Goal: Check status: Check status

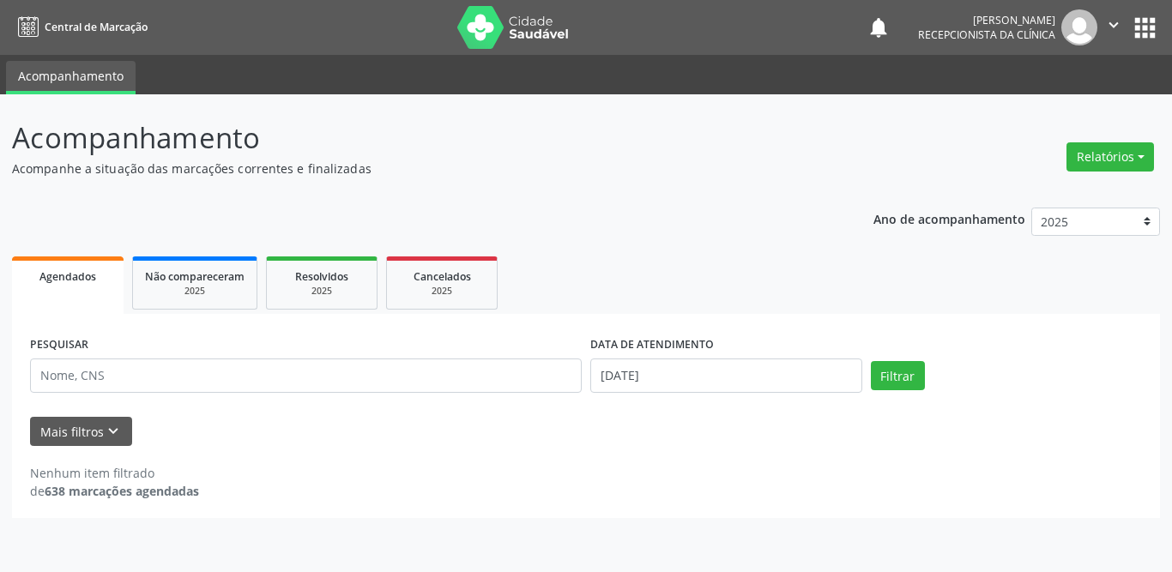
click at [332, 283] on span "Resolvidos" at bounding box center [321, 276] width 53 height 15
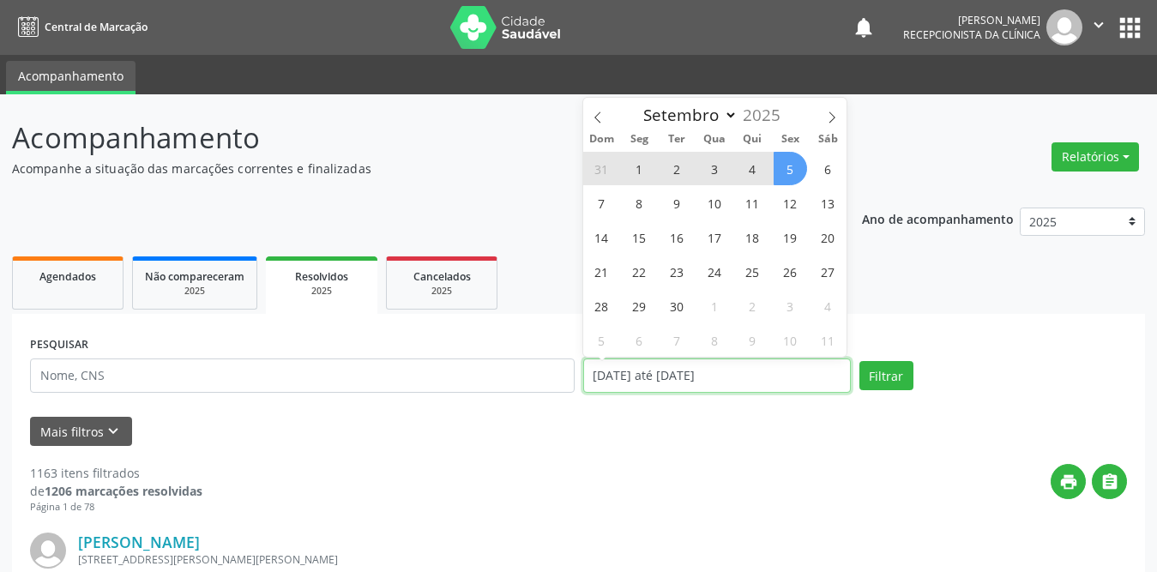
click at [684, 377] on input "[DATE] até [DATE]" at bounding box center [717, 376] width 268 height 34
click at [639, 172] on span "1" at bounding box center [639, 168] width 33 height 33
type input "[DATE]"
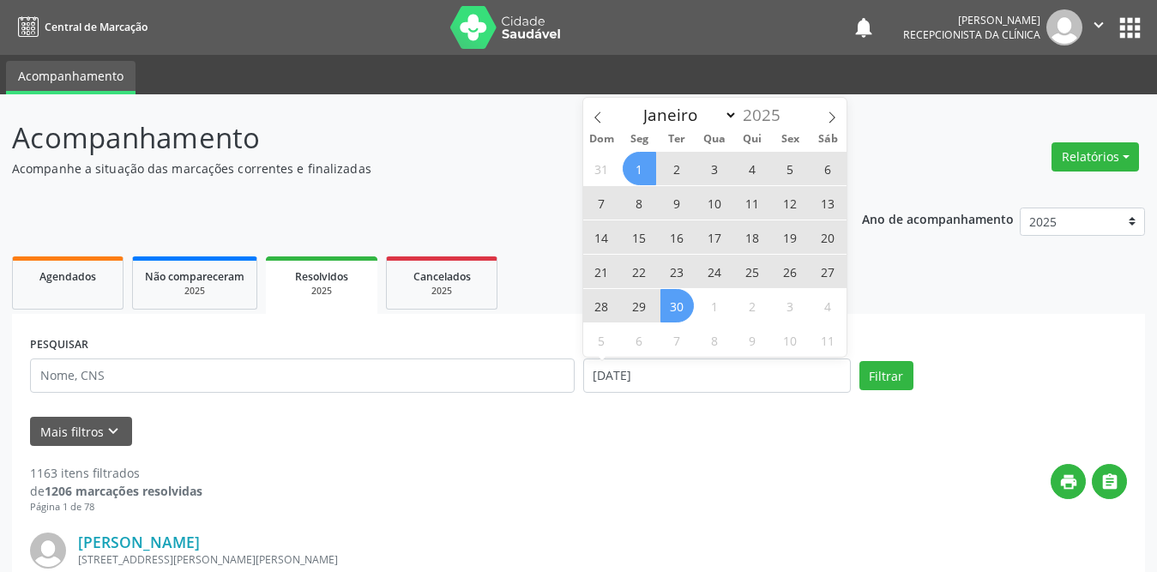
click at [673, 315] on span "30" at bounding box center [676, 305] width 33 height 33
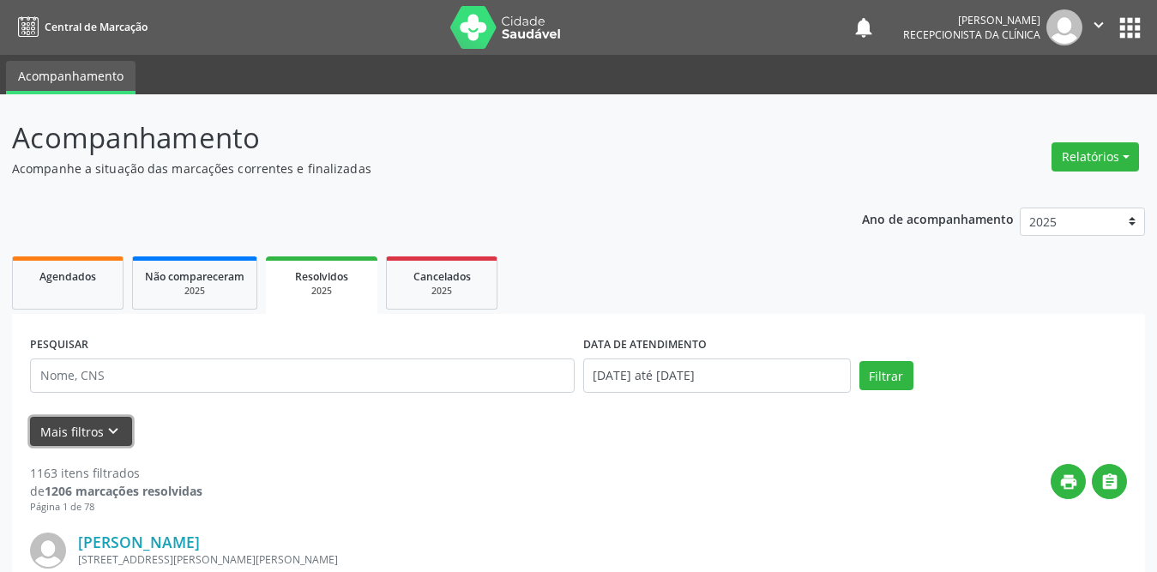
click at [88, 425] on button "Mais filtros keyboard_arrow_down" at bounding box center [81, 432] width 102 height 30
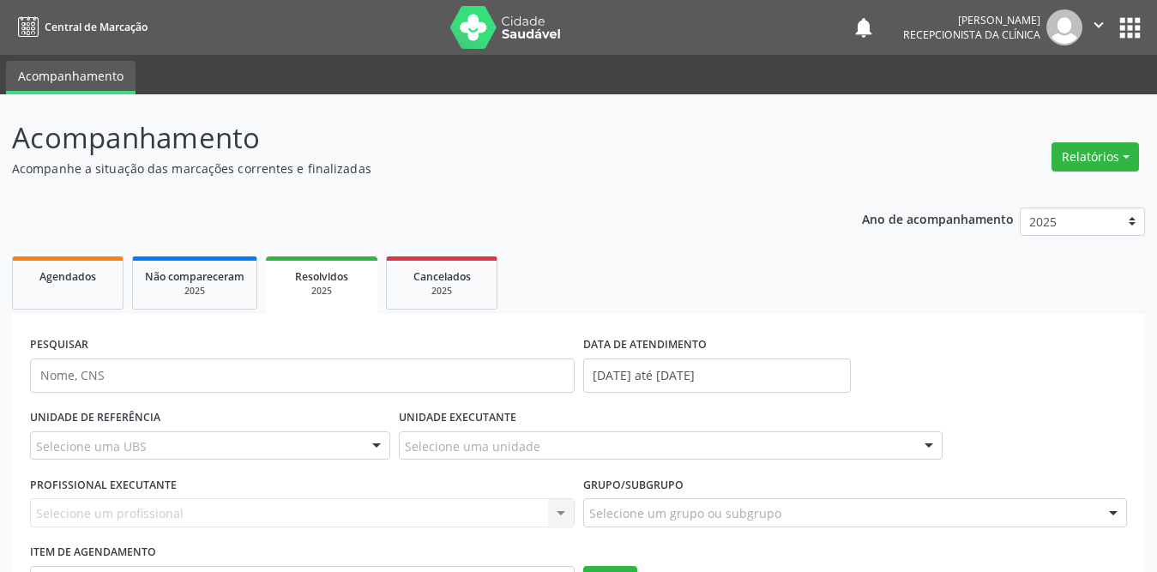
scroll to position [172, 0]
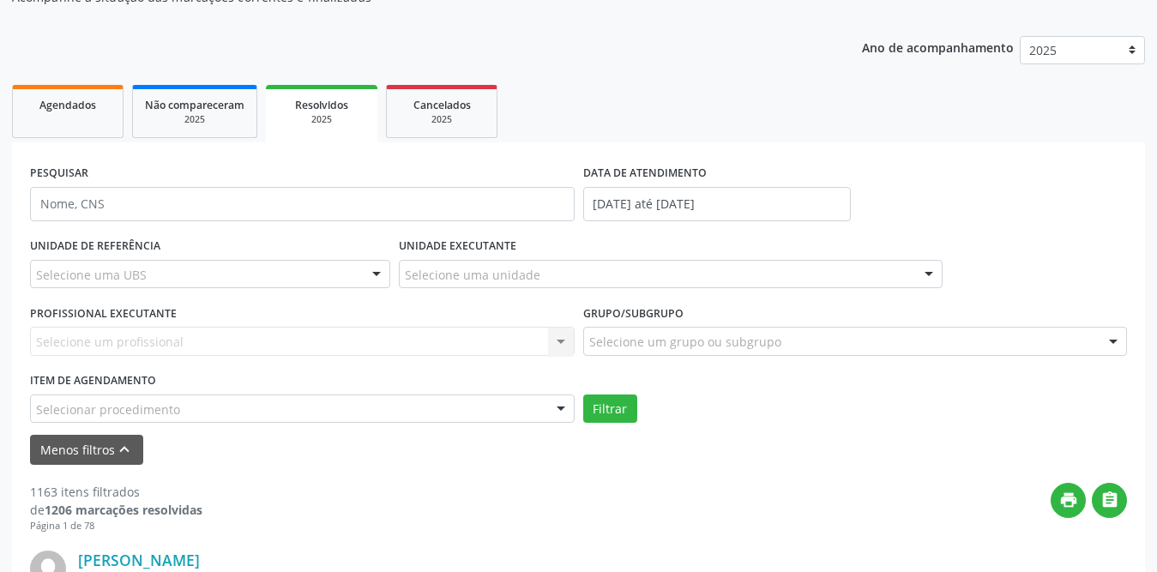
click at [228, 271] on div "Selecione uma UBS" at bounding box center [210, 274] width 360 height 29
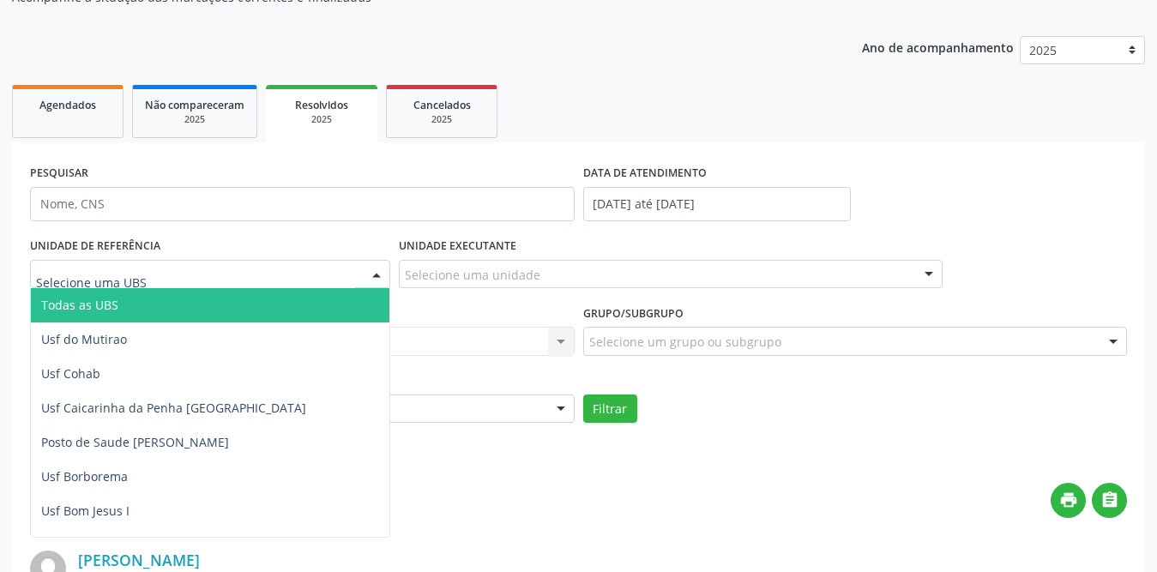
click at [180, 311] on span "Todas as UBS" at bounding box center [241, 305] width 421 height 34
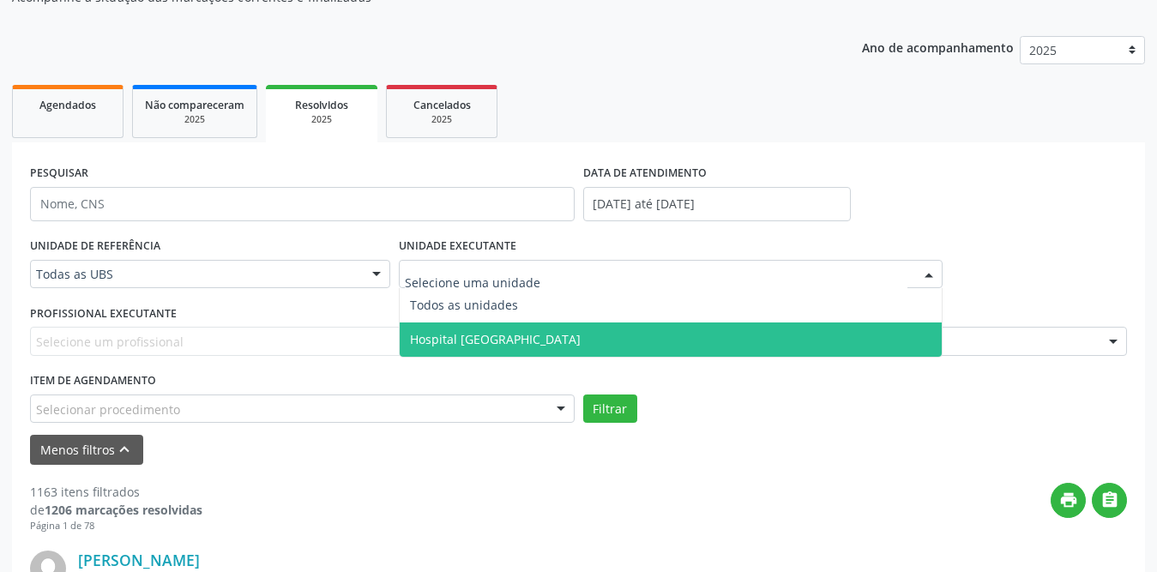
click at [465, 334] on span "Hospital [GEOGRAPHIC_DATA]" at bounding box center [495, 339] width 171 height 16
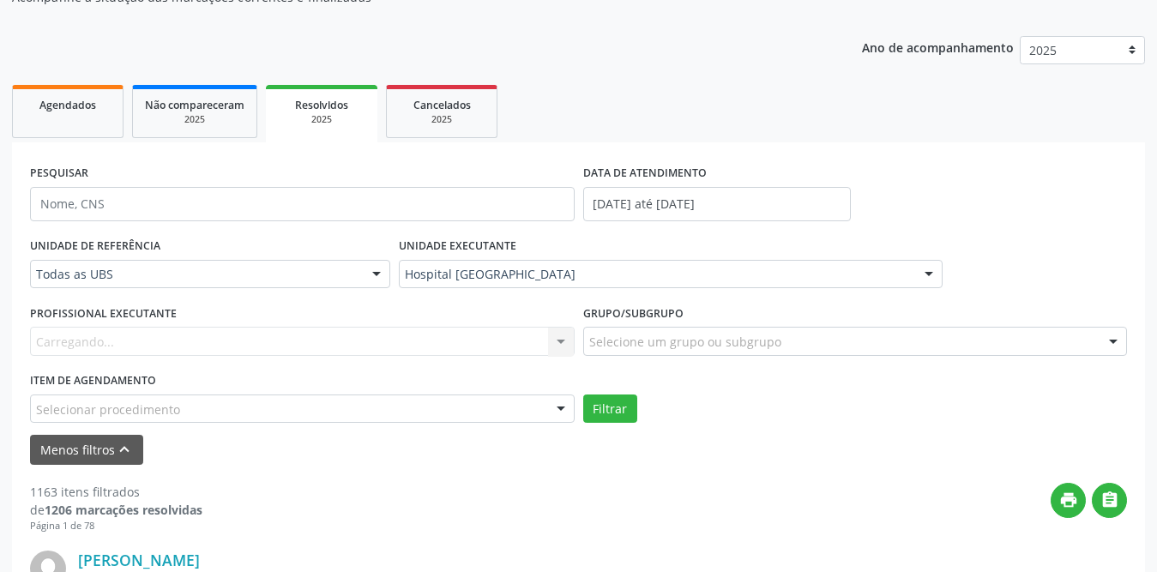
click at [184, 330] on div "Carregando... Nenhum resultado encontrado para: " " Não há nenhuma opção para s…" at bounding box center [302, 341] width 545 height 29
type input "[PERSON_NAME]"
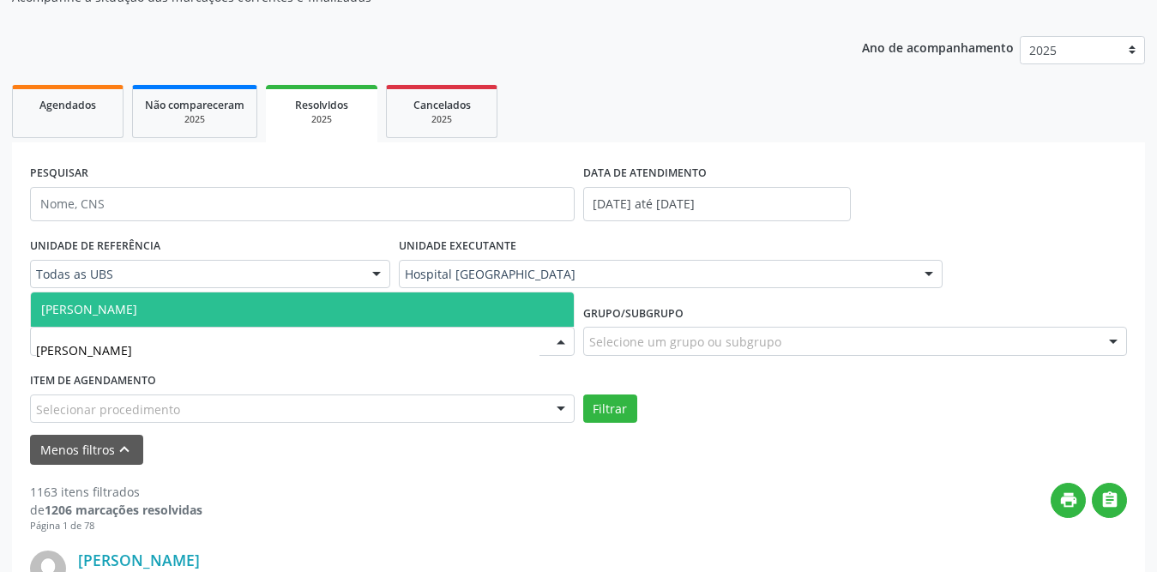
click at [191, 310] on span "[PERSON_NAME]" at bounding box center [302, 309] width 543 height 34
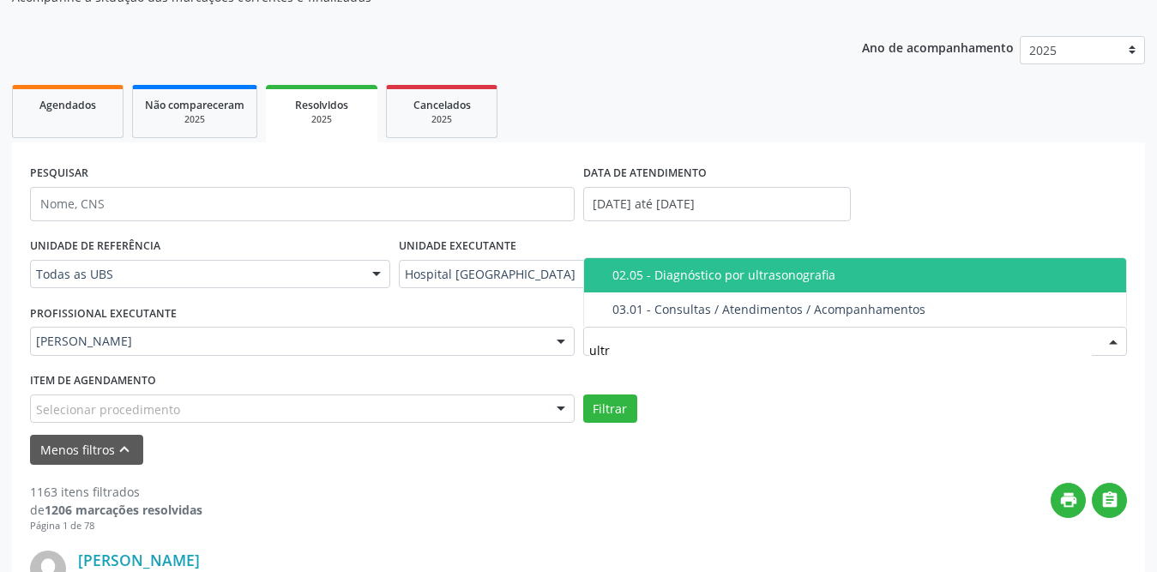
type input "ultra"
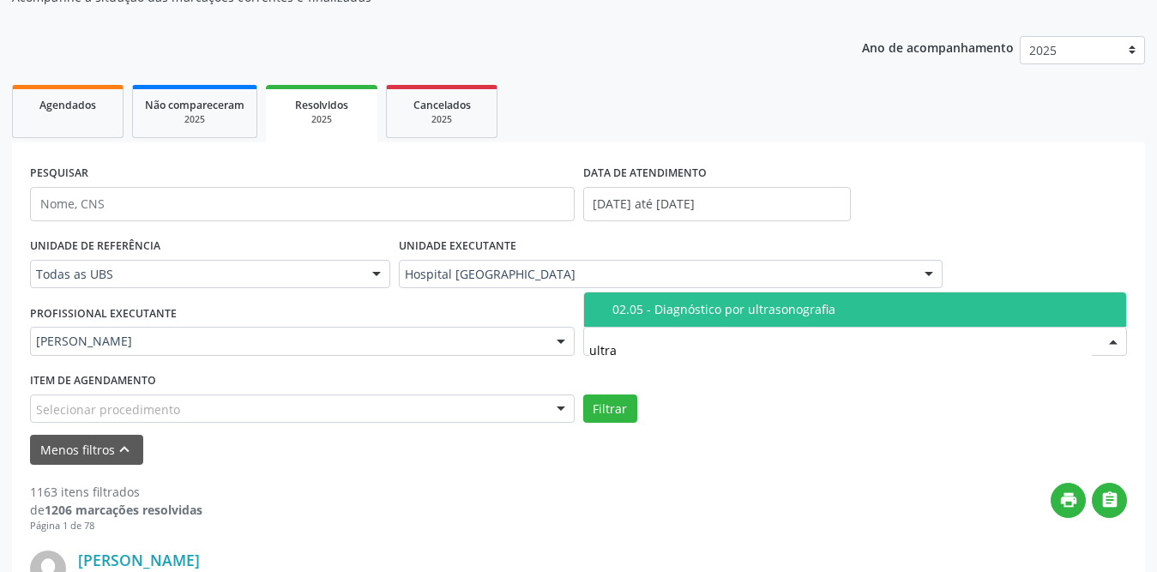
click at [696, 306] on div "02.05 - Diagnóstico por ultrasonografia" at bounding box center [864, 310] width 504 height 14
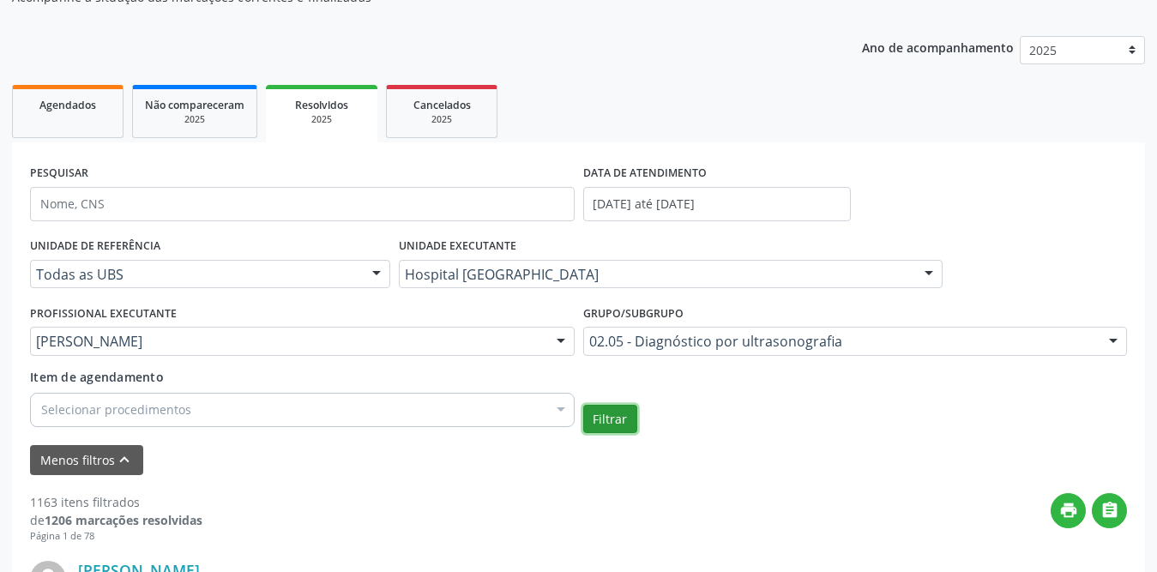
click at [620, 424] on button "Filtrar" at bounding box center [610, 419] width 54 height 29
click at [62, 116] on link "Agendados" at bounding box center [68, 111] width 112 height 53
